Goal: Task Accomplishment & Management: Use online tool/utility

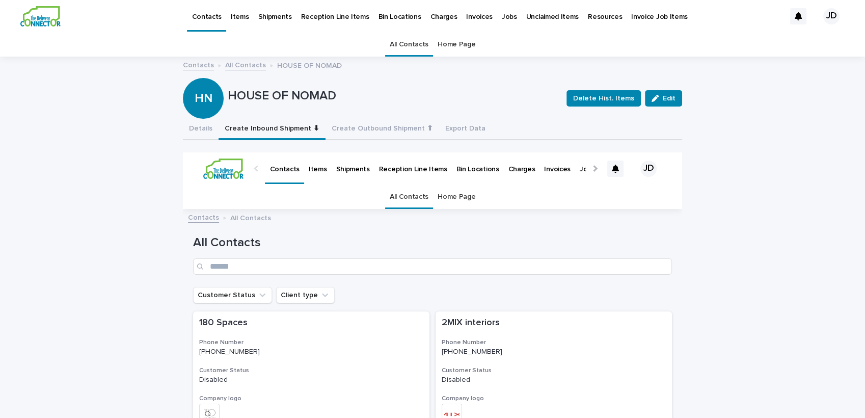
click at [397, 42] on link "All Contacts" at bounding box center [409, 45] width 39 height 24
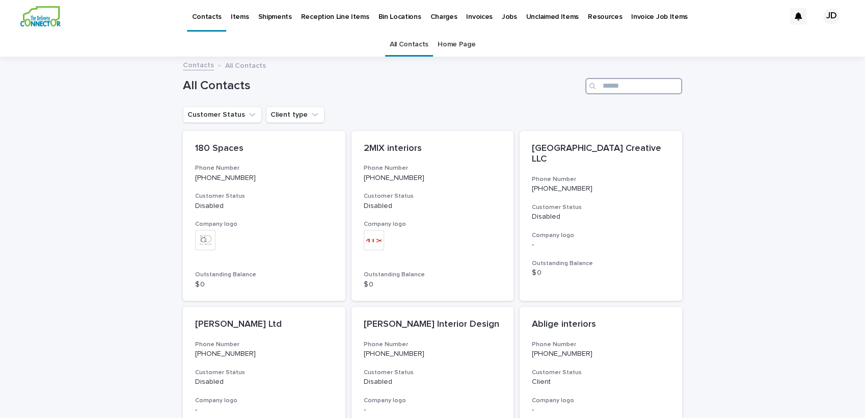
click at [624, 85] on input "Search" at bounding box center [634, 86] width 97 height 16
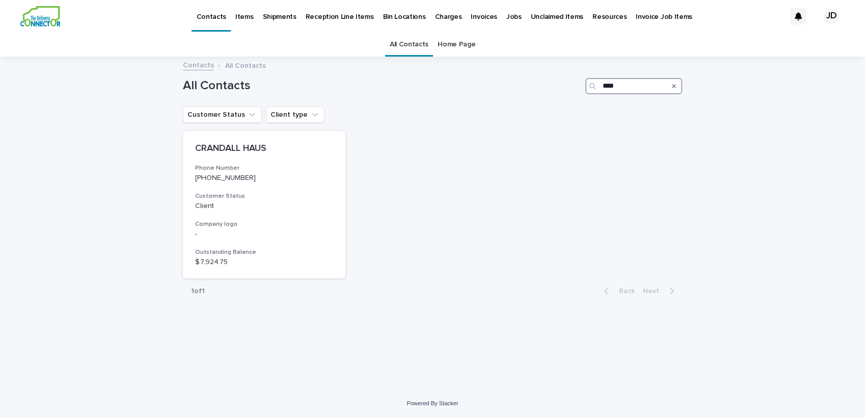
type input "****"
drag, startPoint x: 282, startPoint y: 158, endPoint x: 241, endPoint y: 161, distance: 41.8
click at [241, 161] on div "CRANDALL HAUS Phone Number [PHONE_NUMBER] Customer Status Client Company logo -…" at bounding box center [264, 205] width 163 height 148
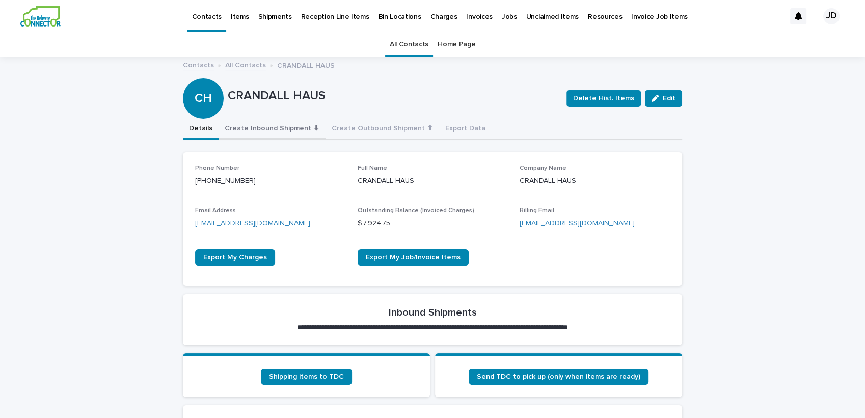
click at [276, 128] on button "Create Inbound Shipment ⬇" at bounding box center [272, 129] width 107 height 21
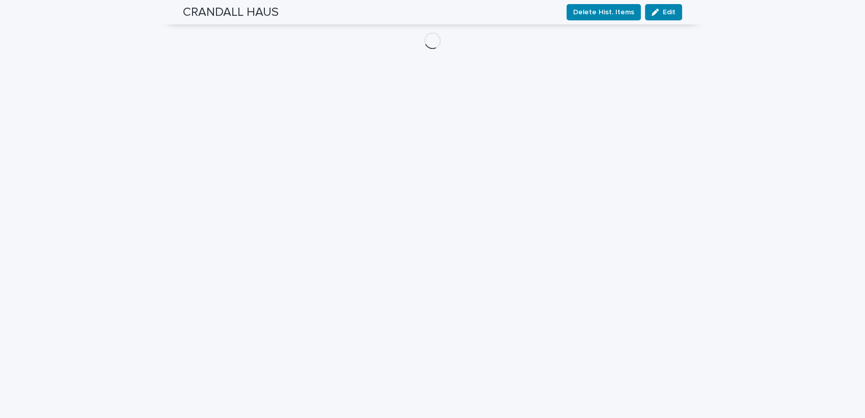
scroll to position [184, 0]
